Goal: Information Seeking & Learning: Understand process/instructions

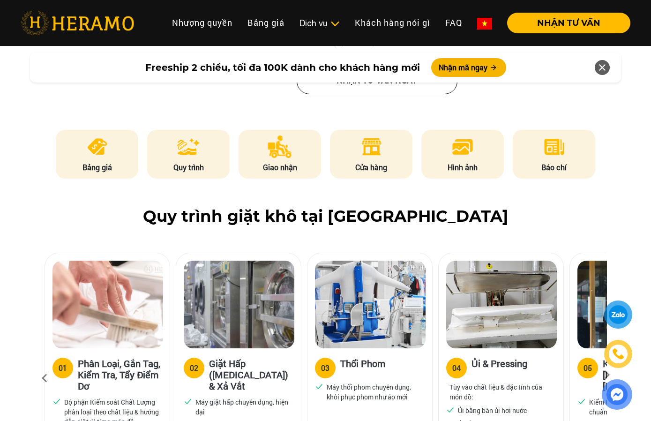
scroll to position [328, 0]
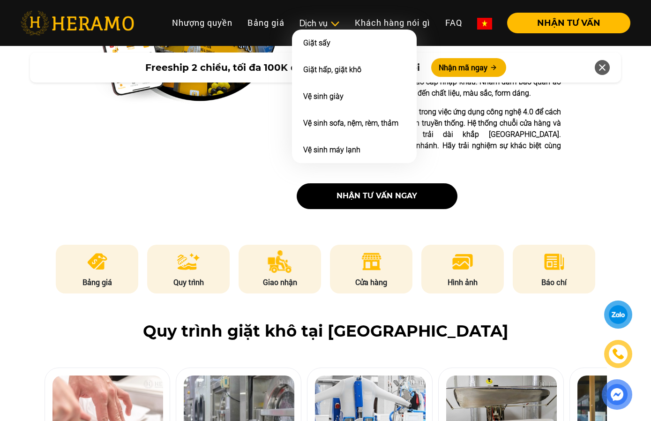
click at [321, 23] on div "Dịch vụ" at bounding box center [319, 23] width 40 height 13
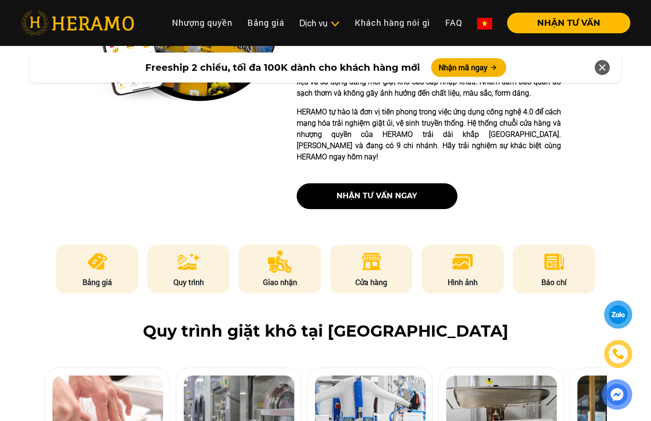
click at [289, 276] on p "Giao nhận" at bounding box center [279, 281] width 82 height 11
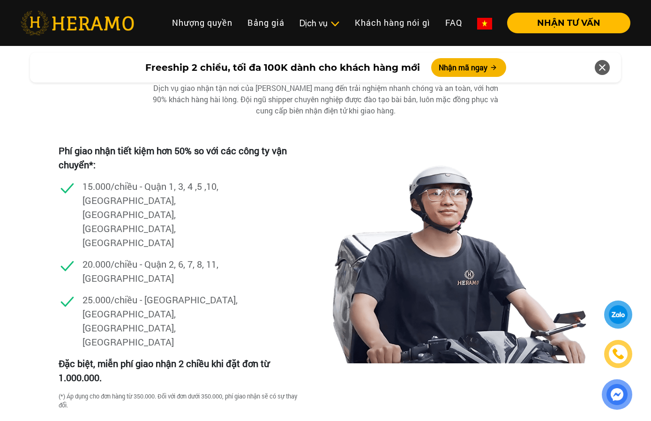
click at [625, 354] on div at bounding box center [618, 353] width 18 height 17
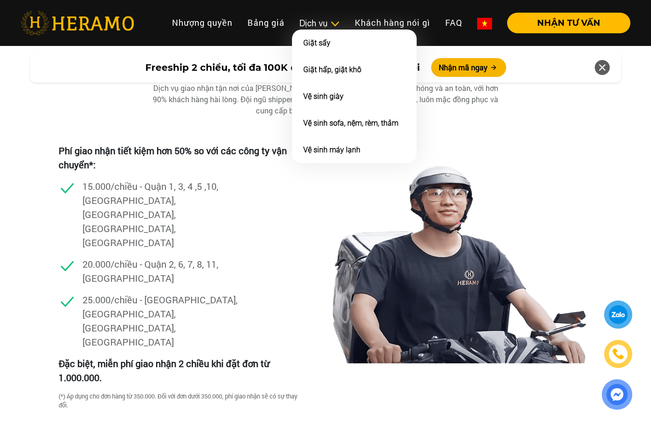
click at [332, 22] on img at bounding box center [335, 23] width 10 height 9
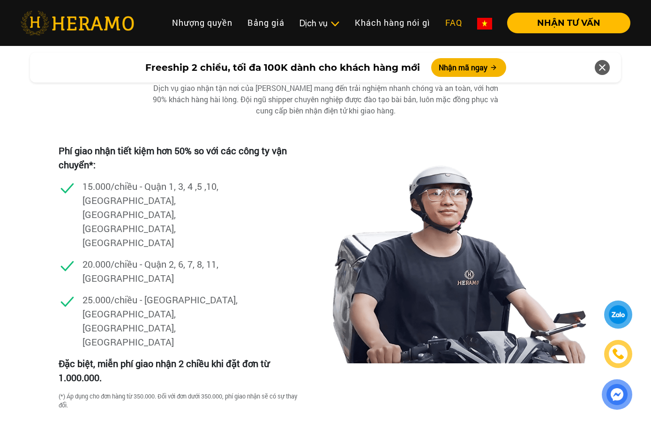
click at [451, 25] on link "FAQ" at bounding box center [453, 23] width 32 height 20
click at [551, 31] on button "NHẬN TƯ VẤN" at bounding box center [568, 23] width 123 height 21
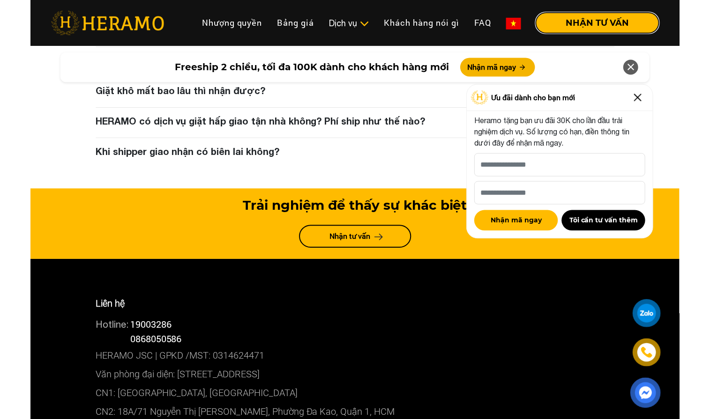
scroll to position [4819, 0]
